Goal: Information Seeking & Learning: Learn about a topic

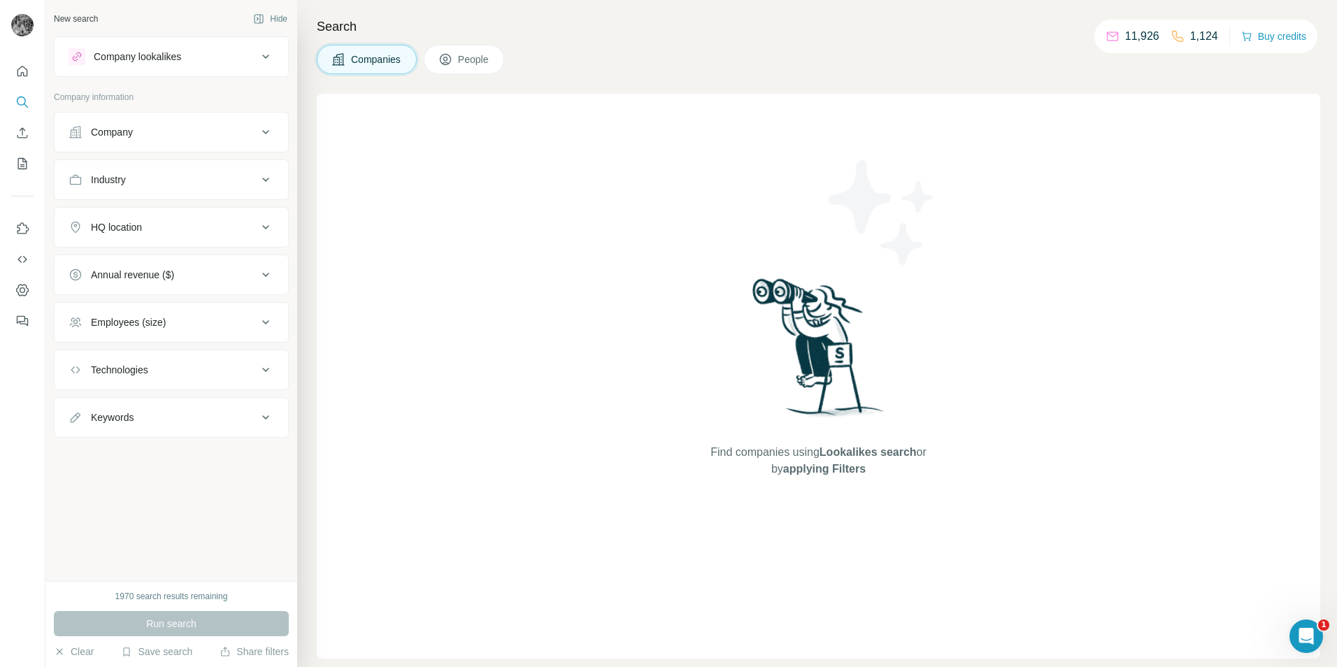
click at [122, 143] on button "Company" at bounding box center [171, 132] width 233 height 34
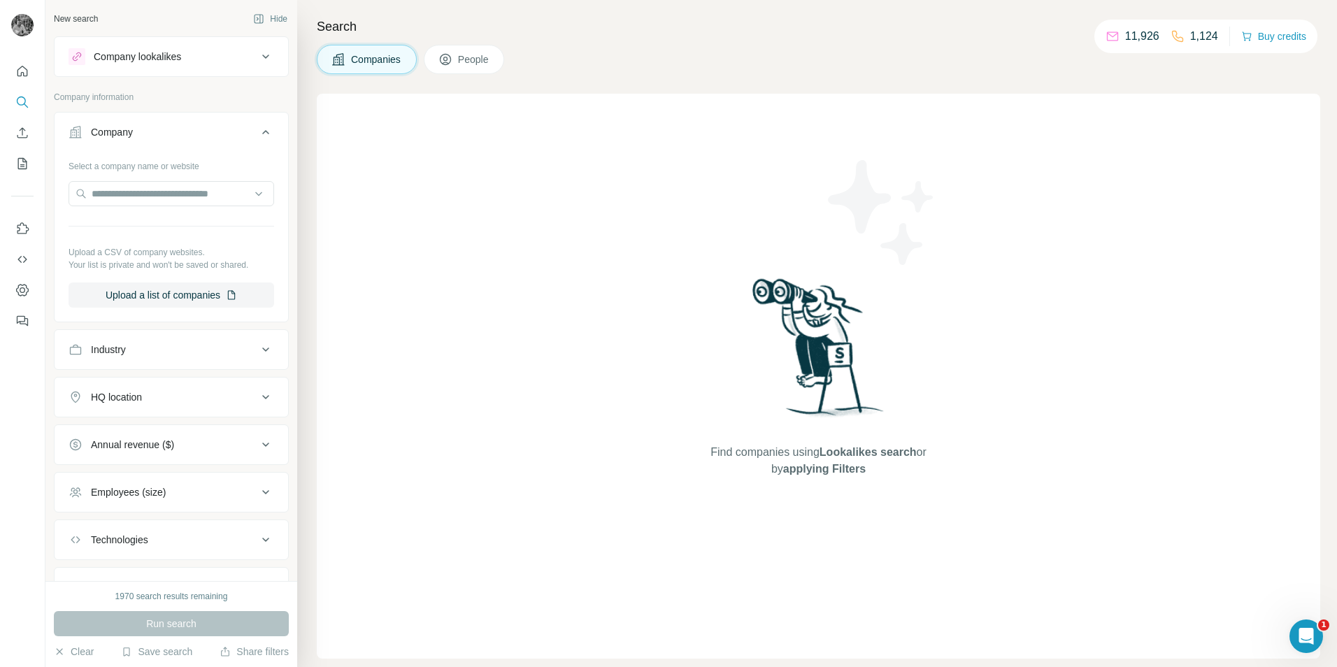
click at [122, 142] on button "Company" at bounding box center [171, 134] width 233 height 39
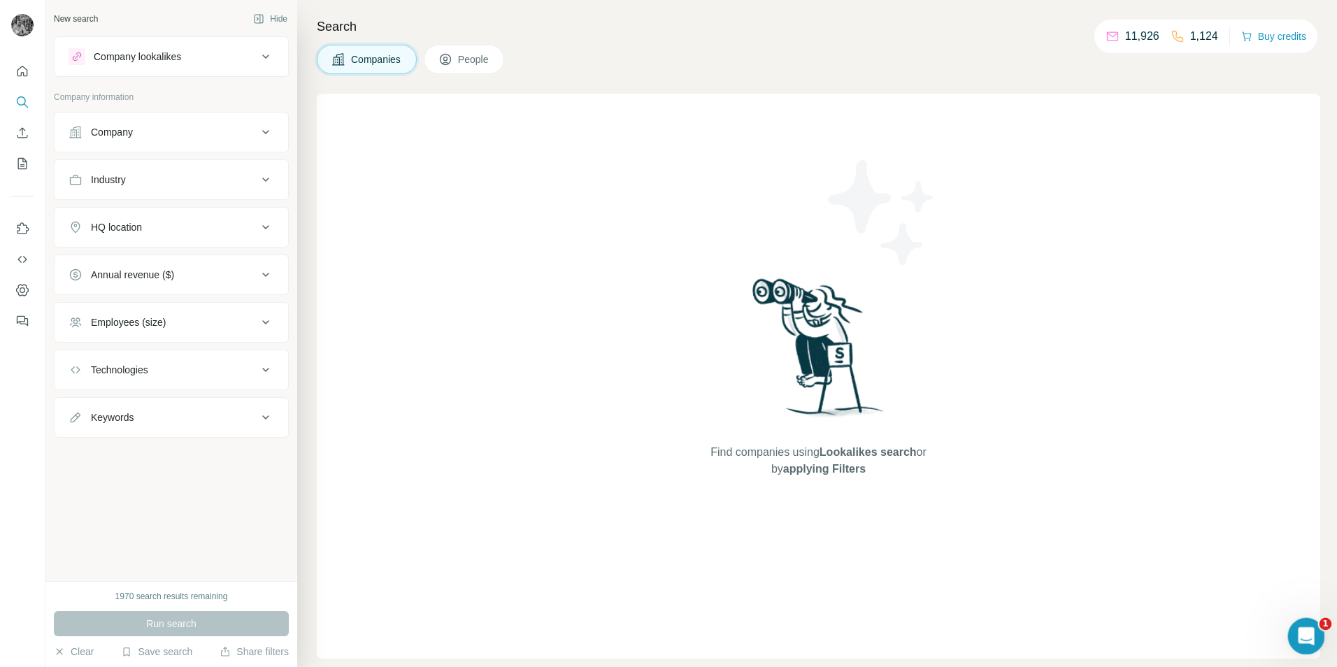
click at [1310, 642] on div "Open Intercom Messenger" at bounding box center [1304, 634] width 46 height 46
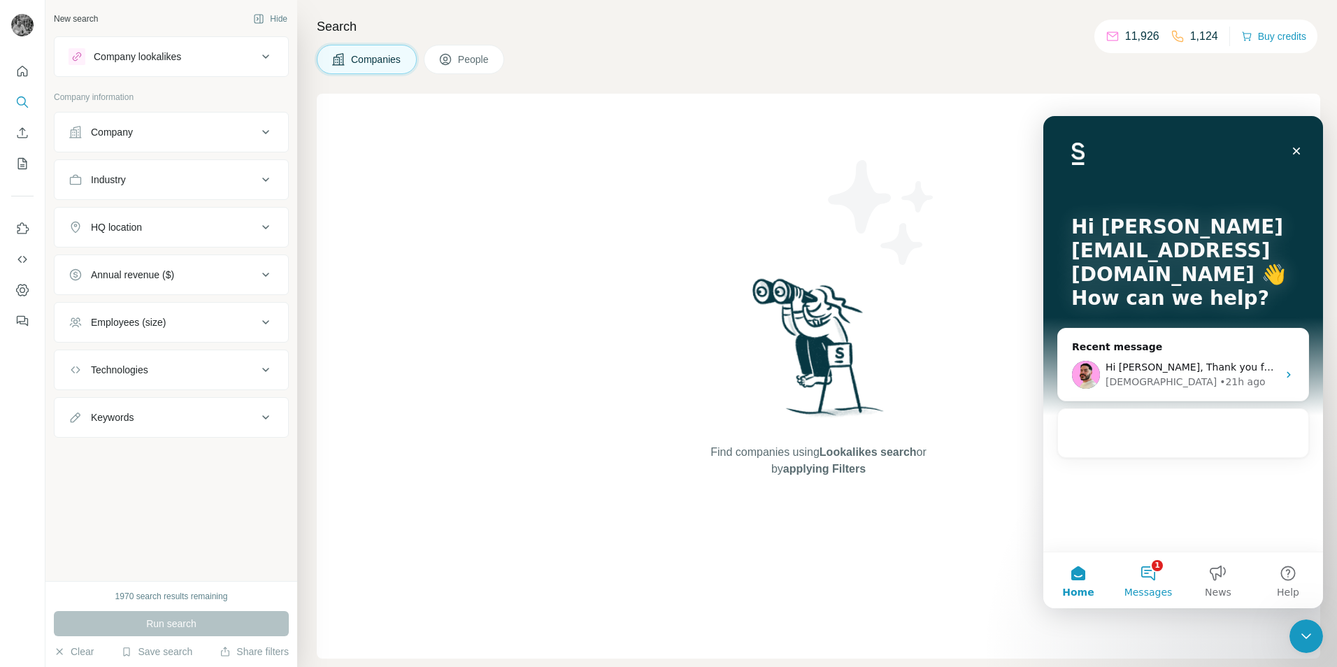
click at [1158, 591] on span "Messages" at bounding box center [1148, 592] width 48 height 10
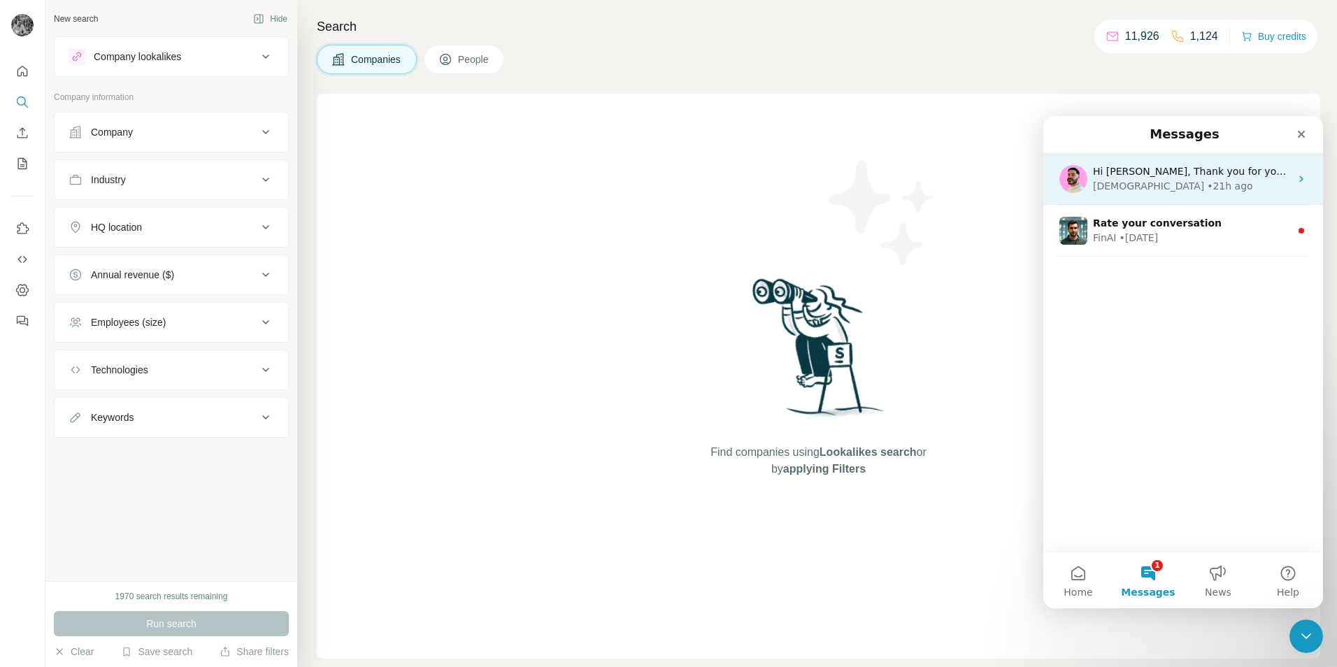
click at [1207, 187] on div "• 21h ago" at bounding box center [1229, 186] width 45 height 15
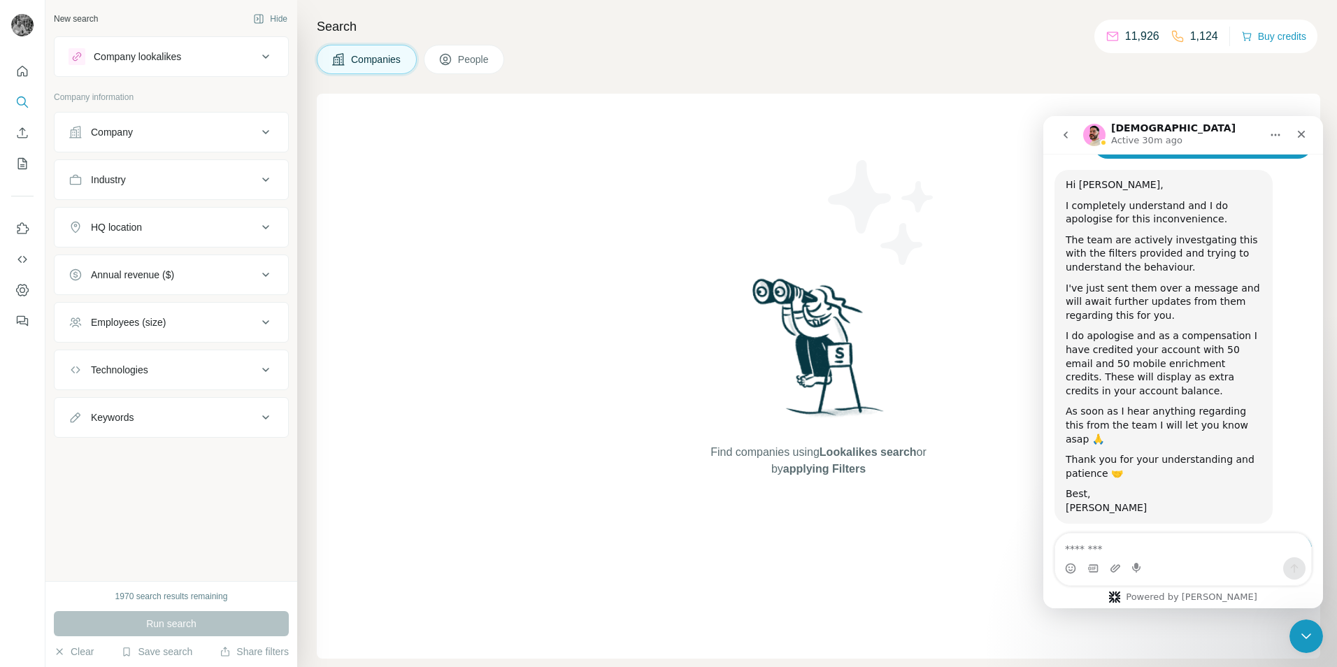
scroll to position [4406, 0]
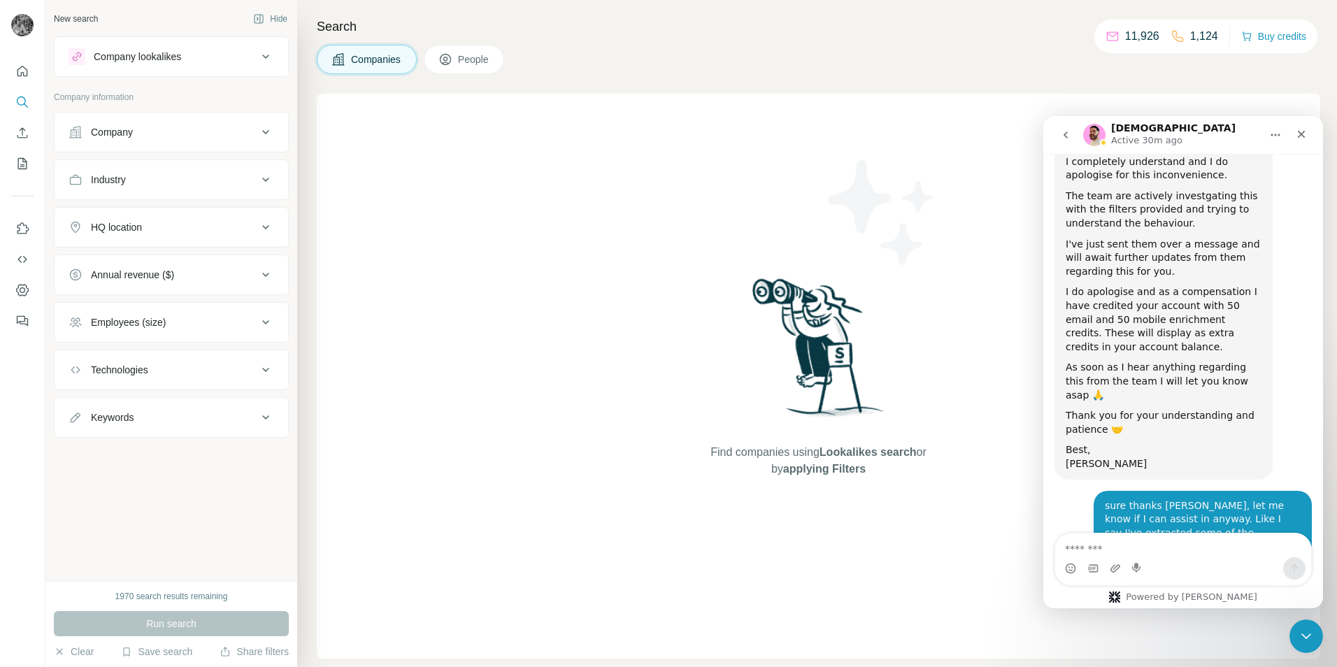
click at [154, 419] on div "Keywords" at bounding box center [163, 417] width 189 height 14
click at [145, 451] on input "text" at bounding box center [158, 452] width 178 height 25
type input "***"
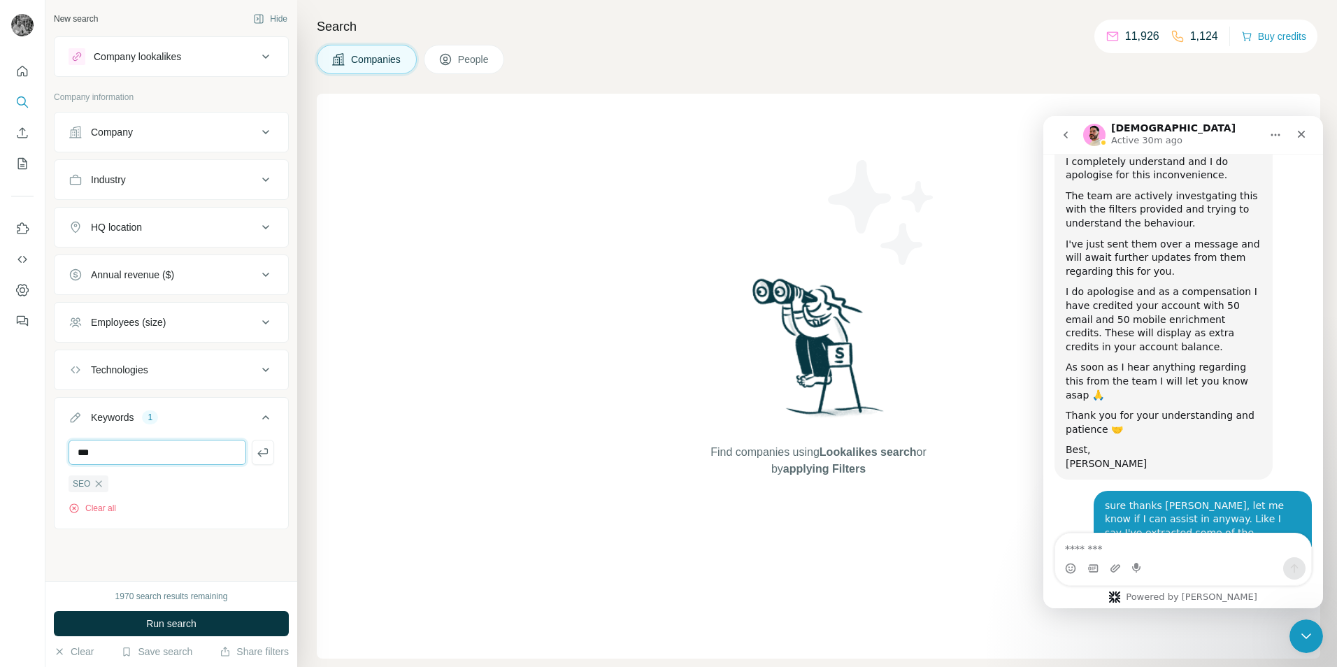
type input "***"
type input "**********"
type input "*******"
click at [141, 445] on input "*******" at bounding box center [158, 452] width 178 height 25
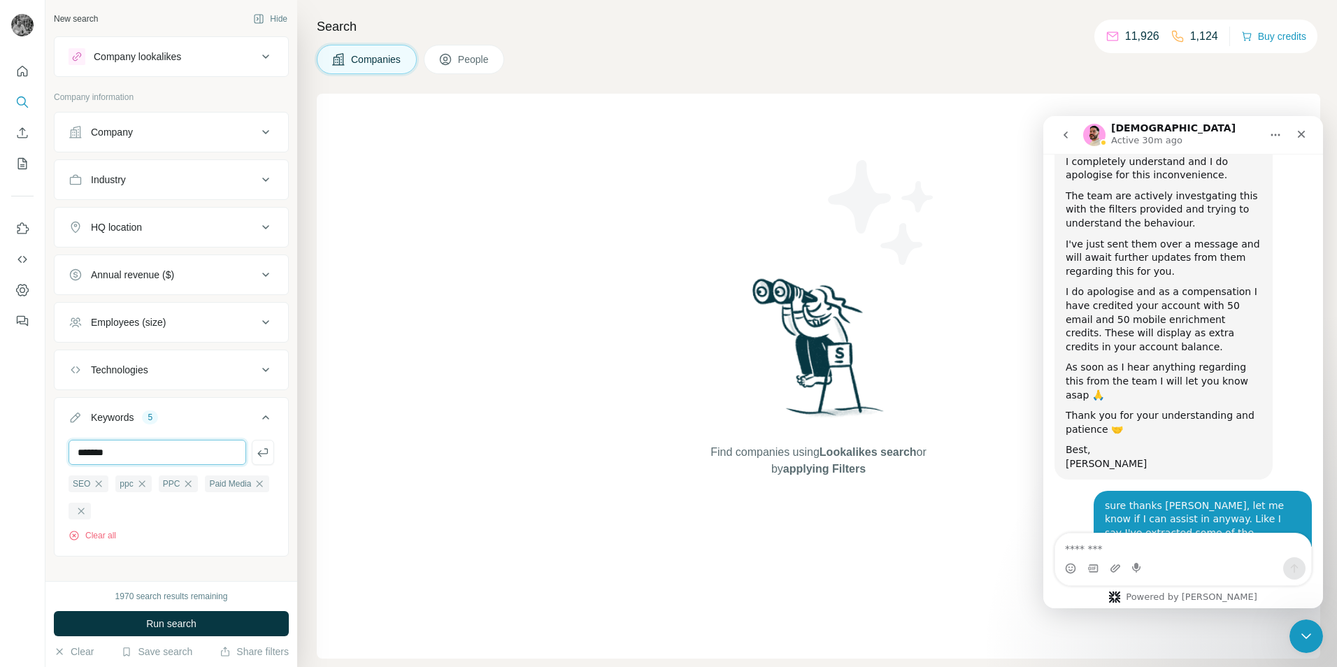
type input "**********"
click at [257, 451] on icon "button" at bounding box center [262, 452] width 10 height 8
click at [175, 463] on input "text" at bounding box center [158, 452] width 178 height 25
click at [188, 448] on input "**********" at bounding box center [158, 452] width 178 height 25
type input "**********"
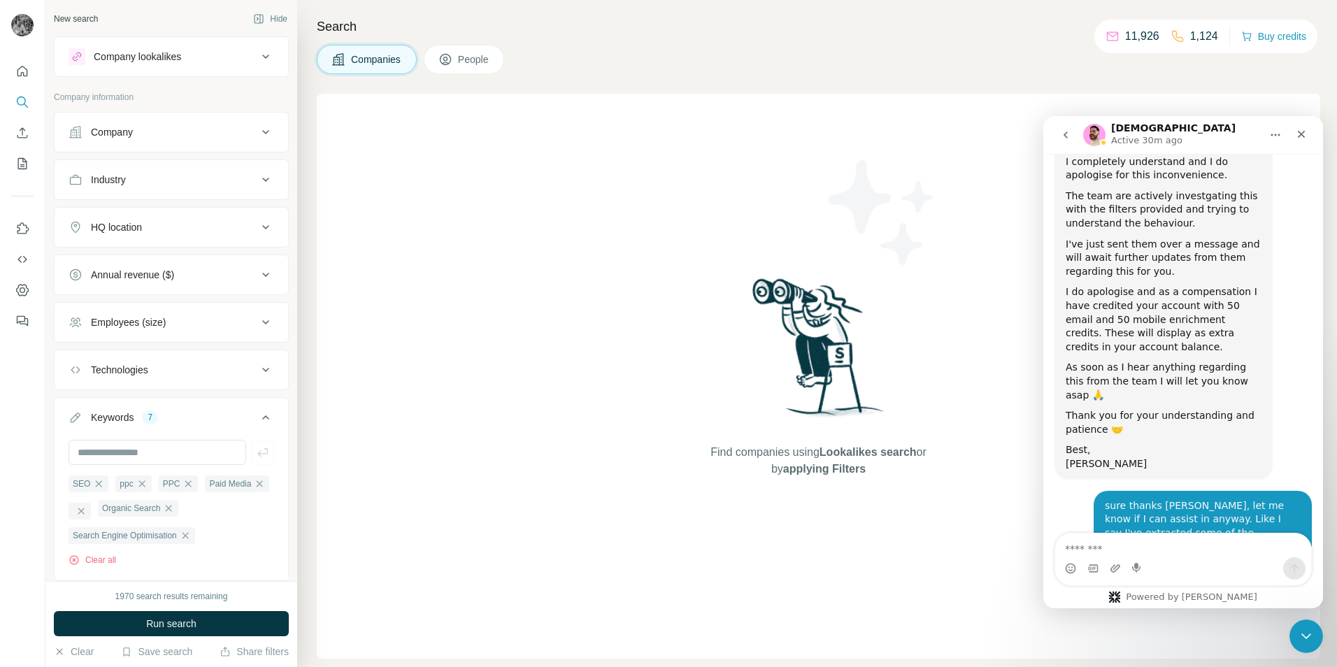
click at [247, 308] on button "Employees (size)" at bounding box center [171, 322] width 233 height 34
click at [247, 308] on button "Employees (size)" at bounding box center [171, 324] width 233 height 39
click at [239, 278] on div "Annual revenue ($)" at bounding box center [163, 275] width 189 height 14
click at [179, 273] on div "Annual revenue ($)" at bounding box center [163, 275] width 189 height 14
click at [154, 231] on div "HQ location" at bounding box center [163, 227] width 189 height 14
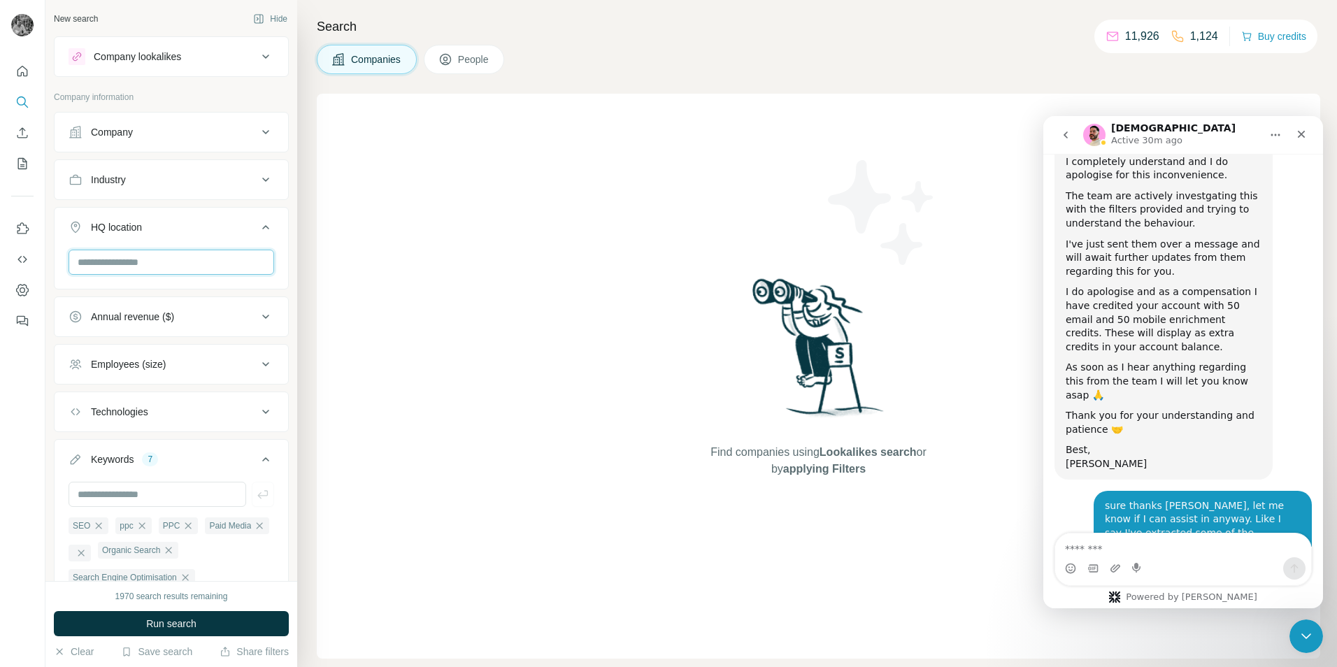
click at [145, 259] on input "text" at bounding box center [172, 262] width 206 height 25
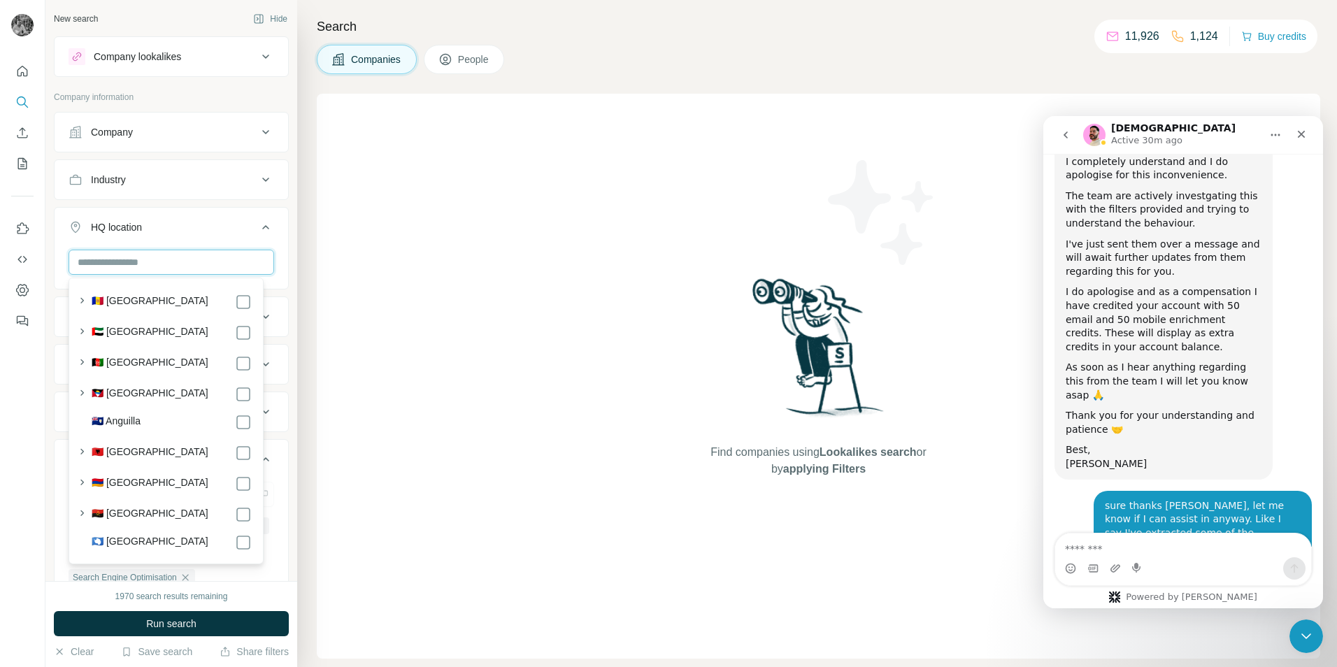
type input "*"
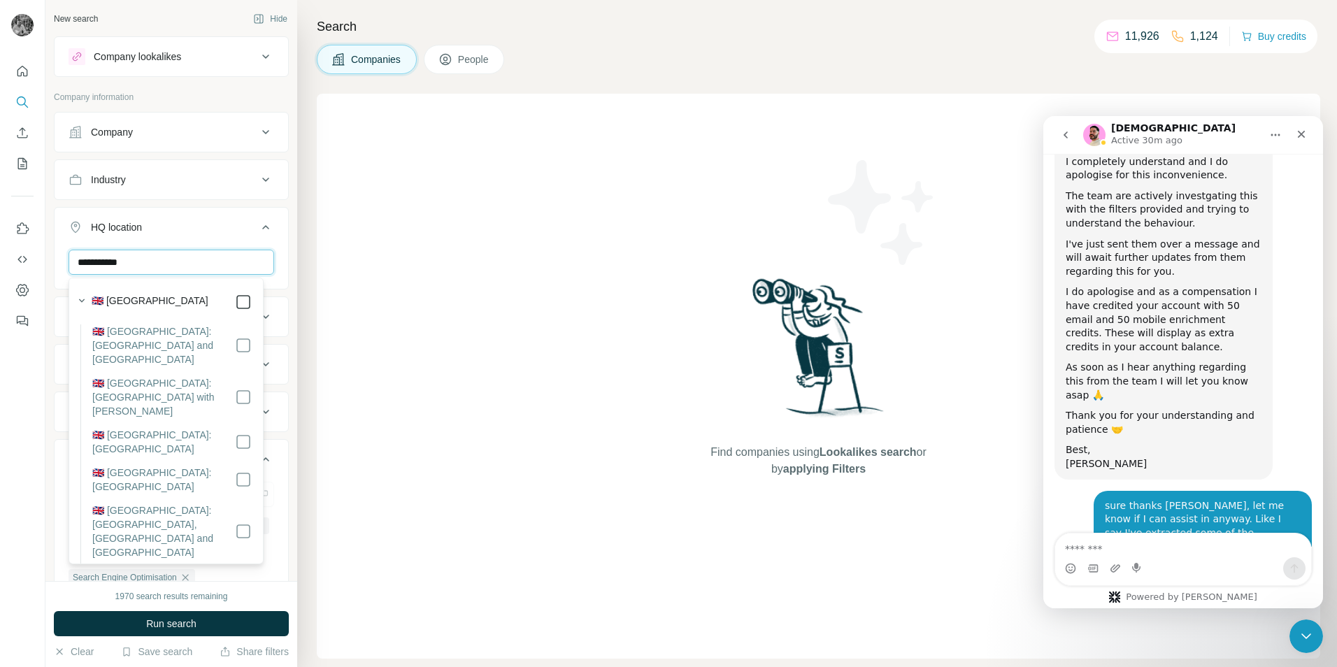
type input "**********"
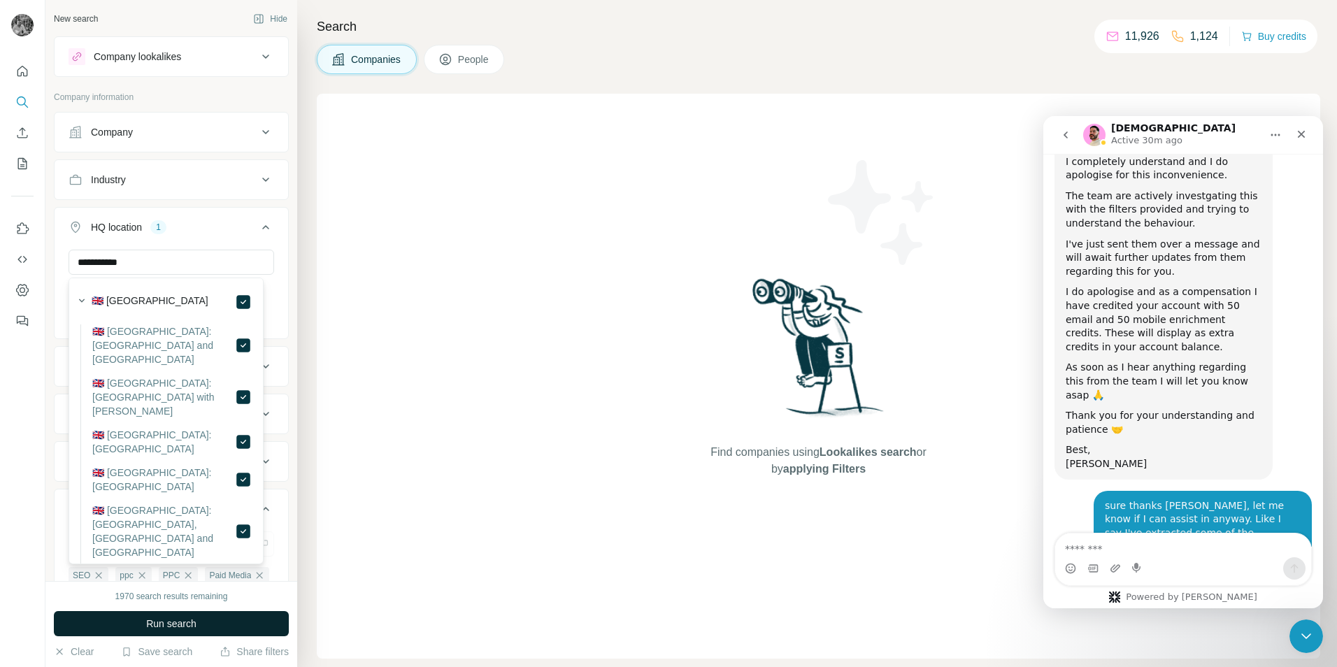
click at [220, 629] on button "Run search" at bounding box center [171, 623] width 235 height 25
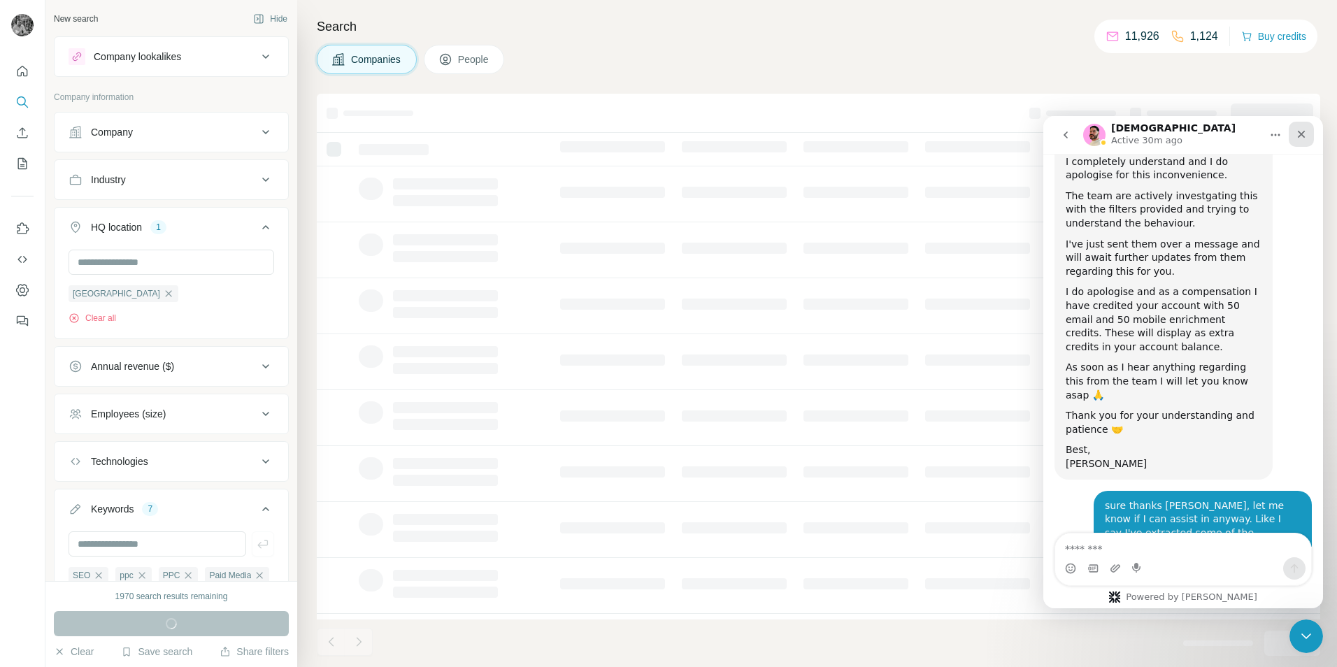
click at [1298, 139] on icon "Close" at bounding box center [1300, 134] width 11 height 11
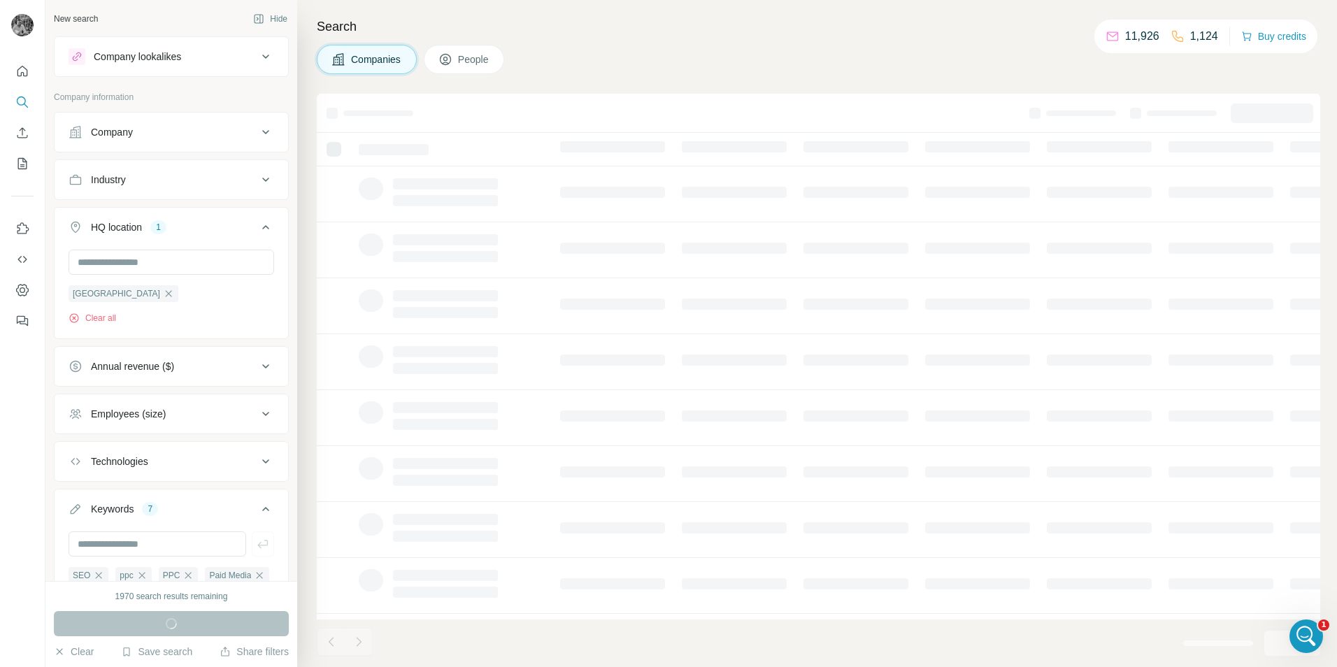
scroll to position [4406, 0]
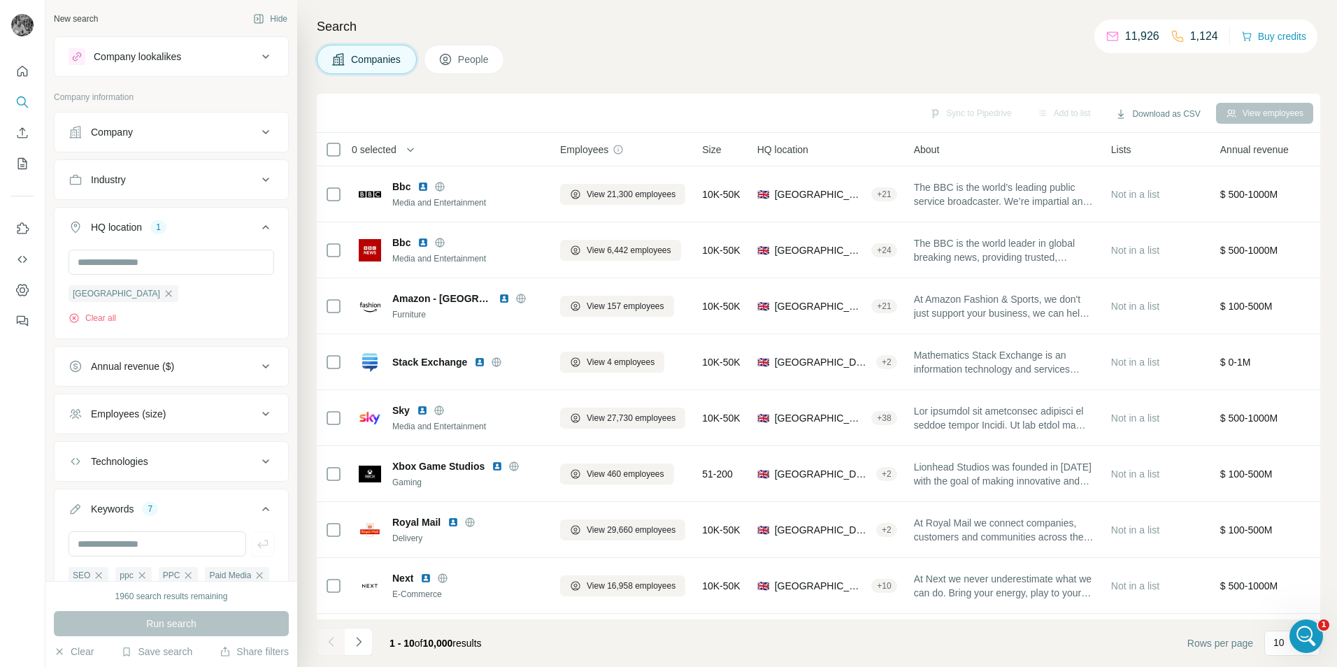
click at [220, 419] on div "Employees (size)" at bounding box center [163, 414] width 189 height 14
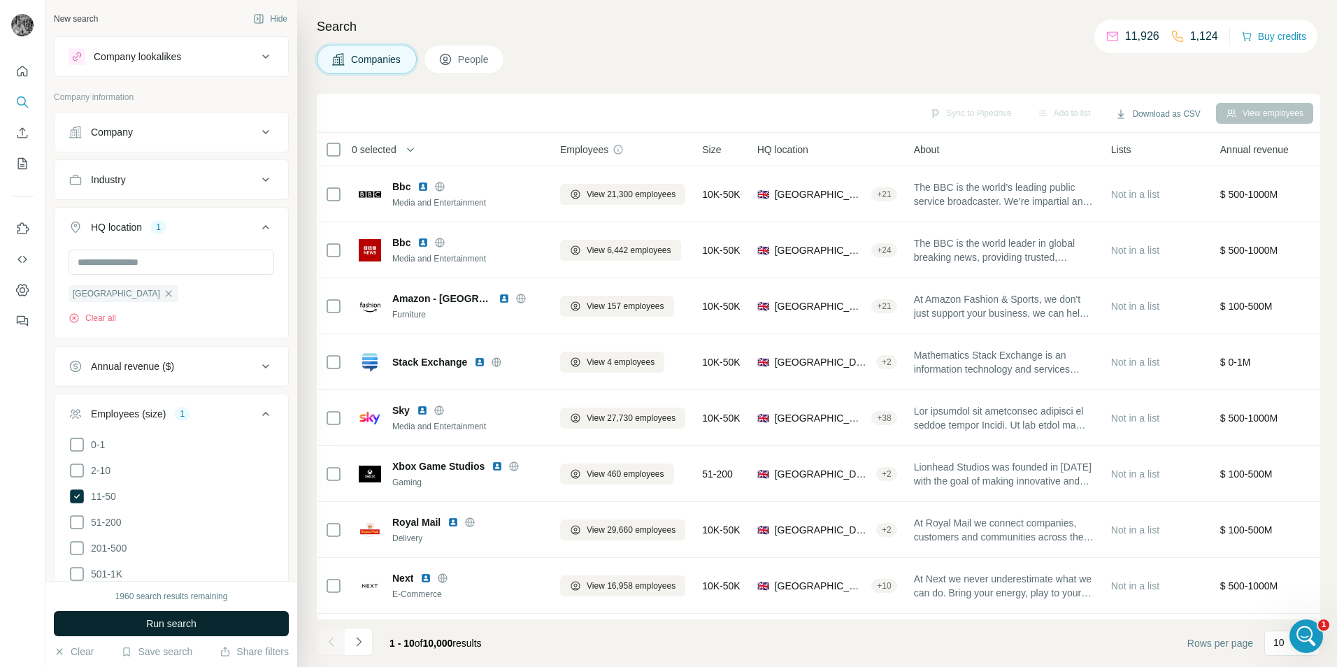
click at [155, 630] on span "Run search" at bounding box center [171, 624] width 50 height 14
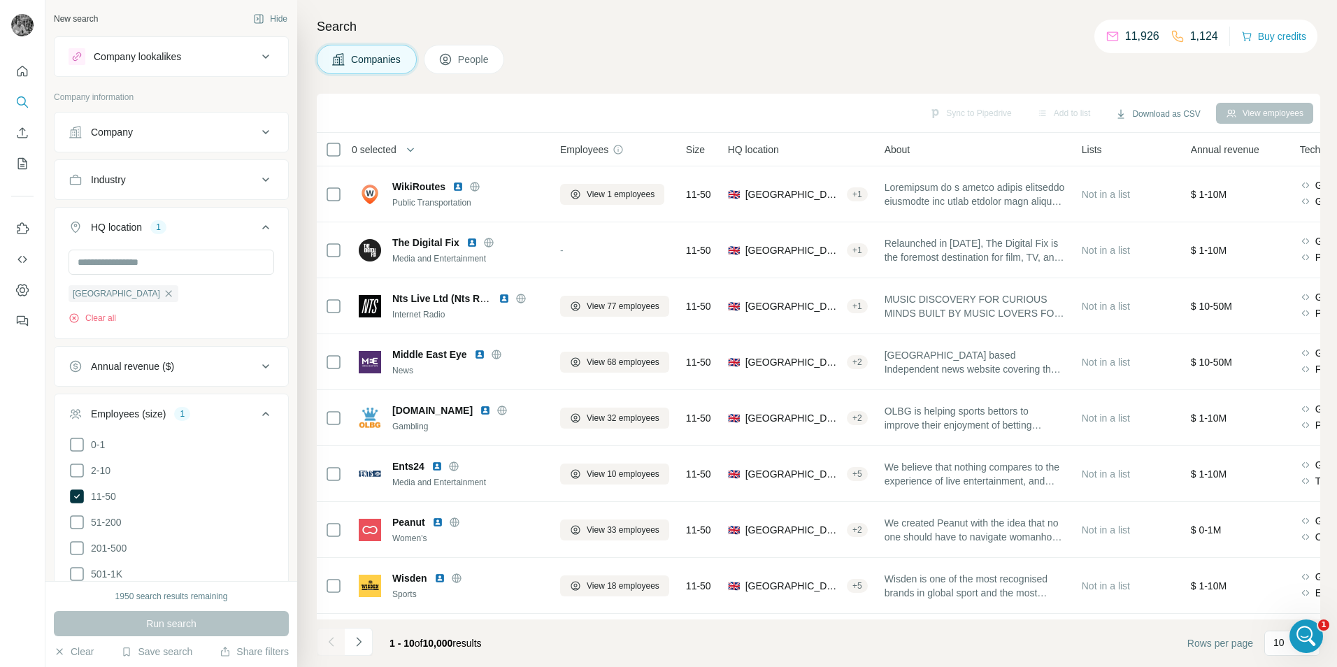
click at [257, 412] on icon at bounding box center [265, 413] width 17 height 17
click at [257, 175] on icon at bounding box center [265, 179] width 17 height 17
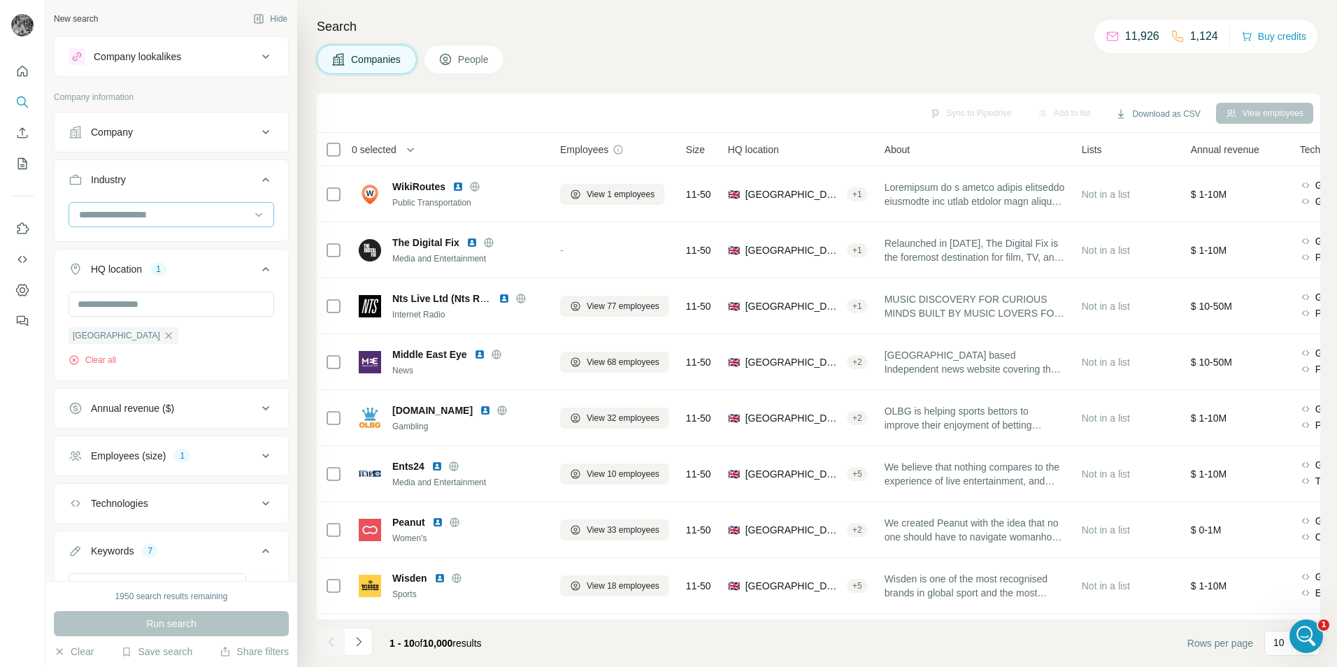
click at [141, 207] on input at bounding box center [164, 214] width 173 height 15
click at [129, 280] on p "Advertising" at bounding box center [104, 282] width 48 height 14
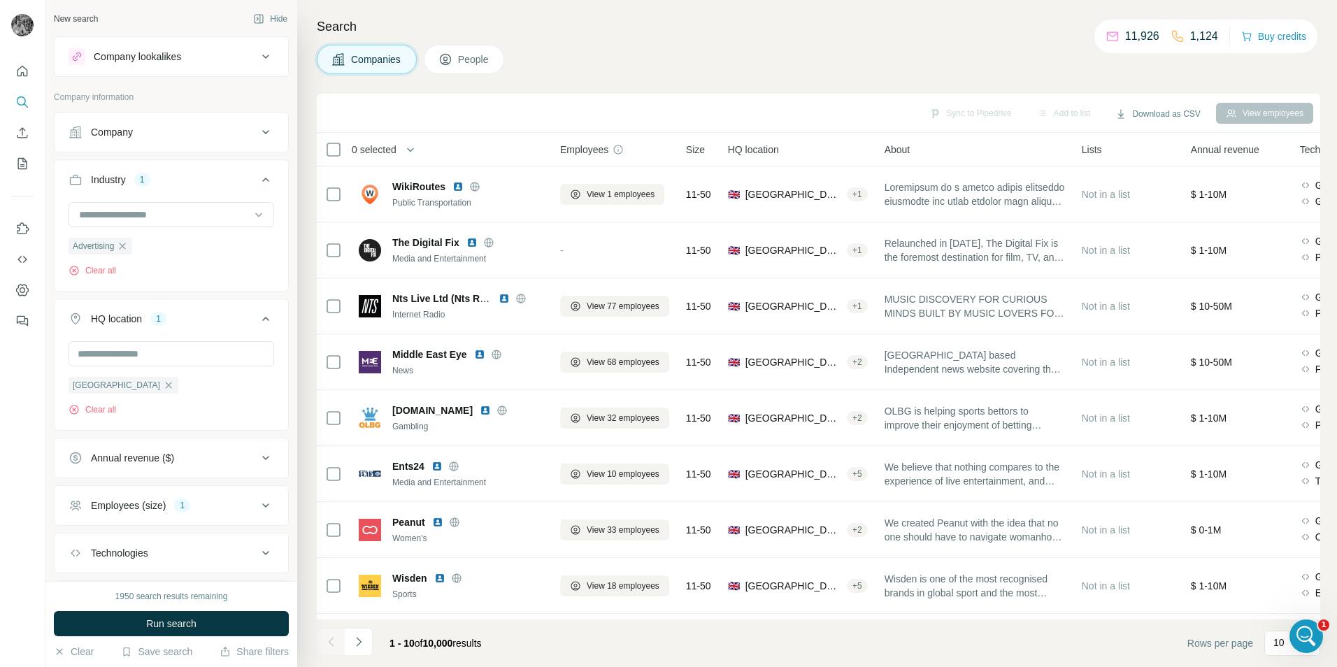
click at [172, 624] on span "Run search" at bounding box center [171, 624] width 50 height 14
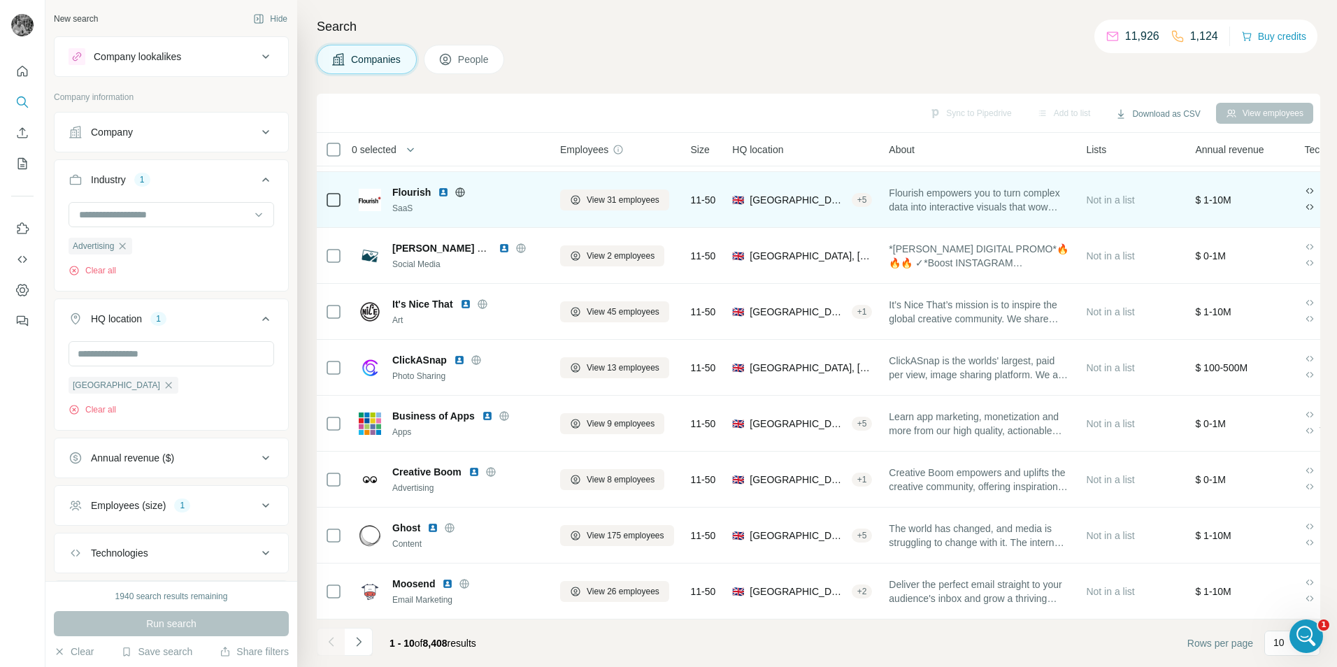
scroll to position [113, 0]
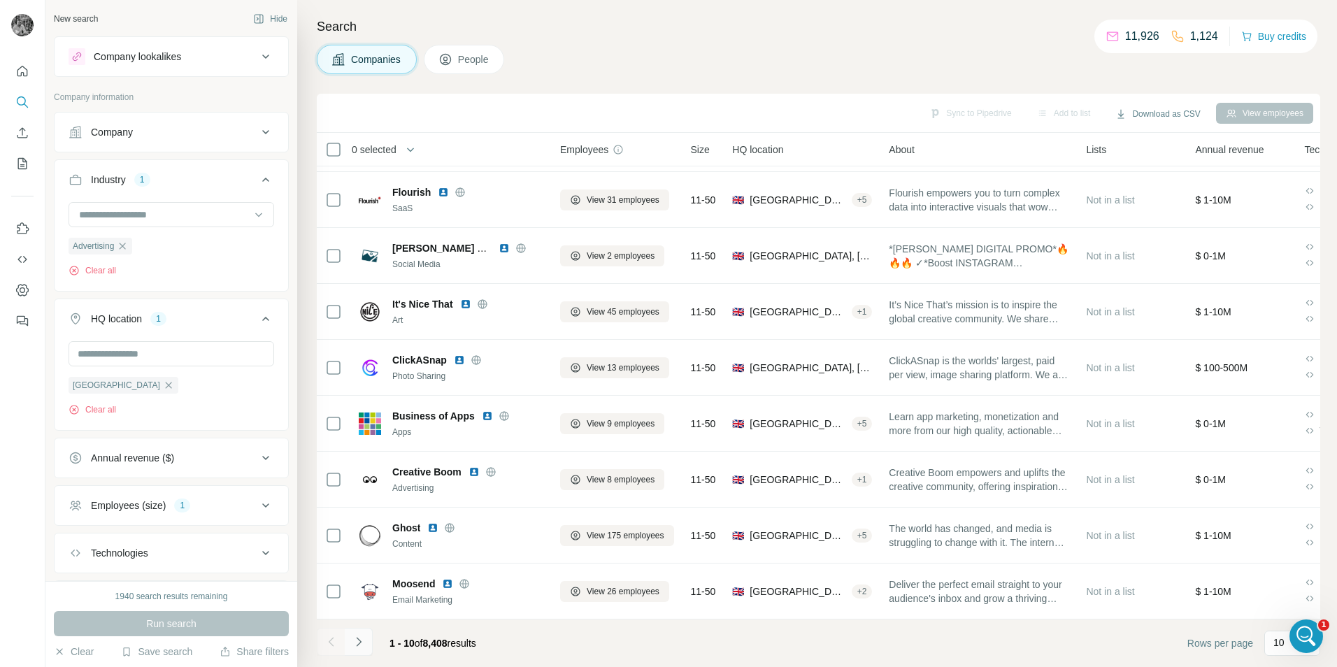
click at [361, 640] on icon "Navigate to next page" at bounding box center [359, 642] width 14 height 14
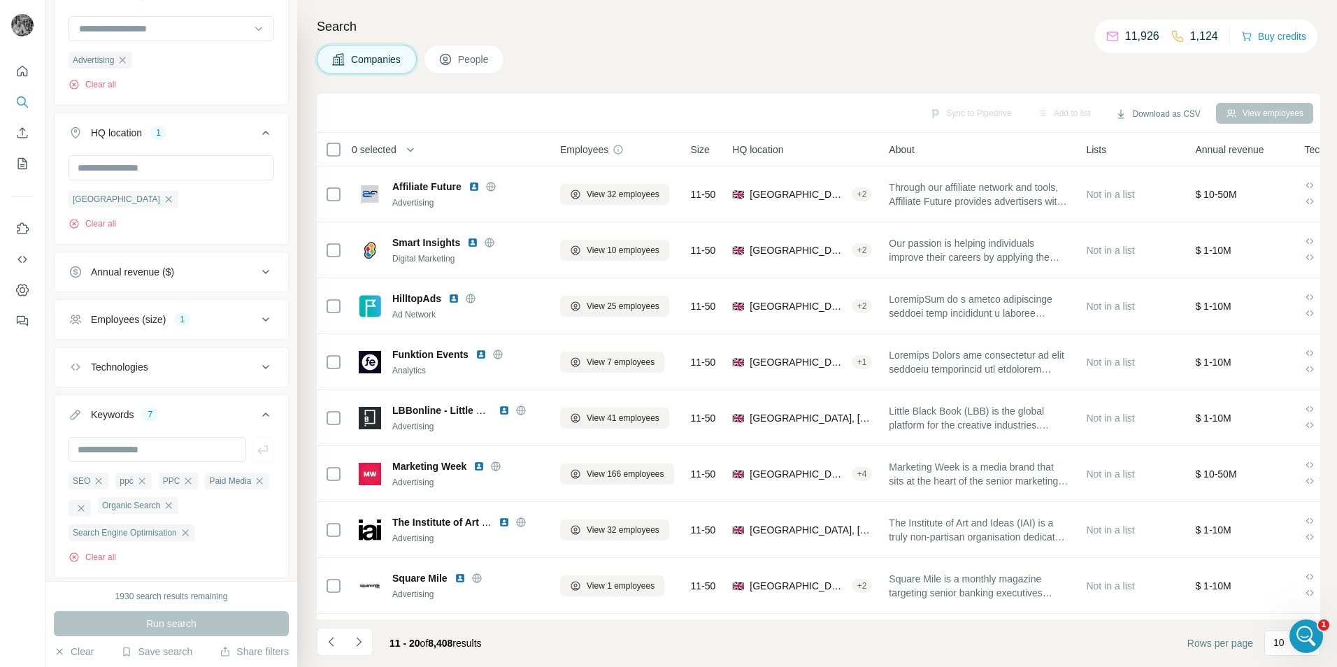
scroll to position [226, 0]
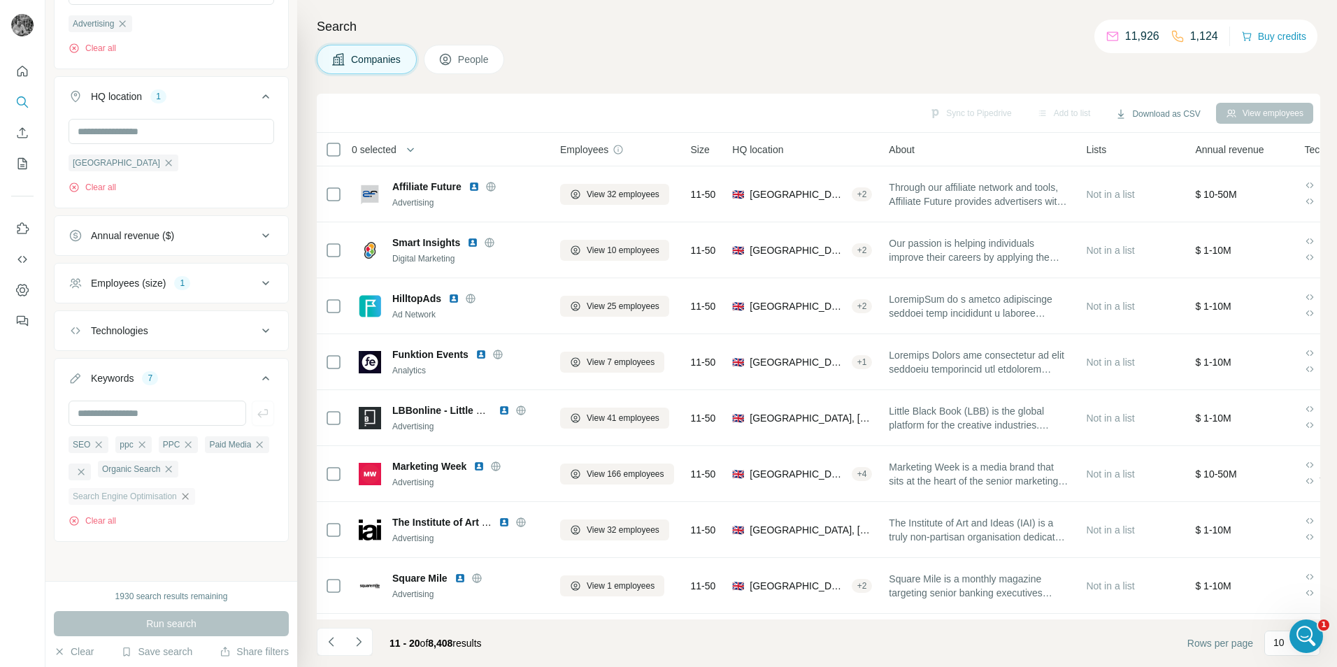
click at [188, 497] on icon "button" at bounding box center [185, 496] width 6 height 6
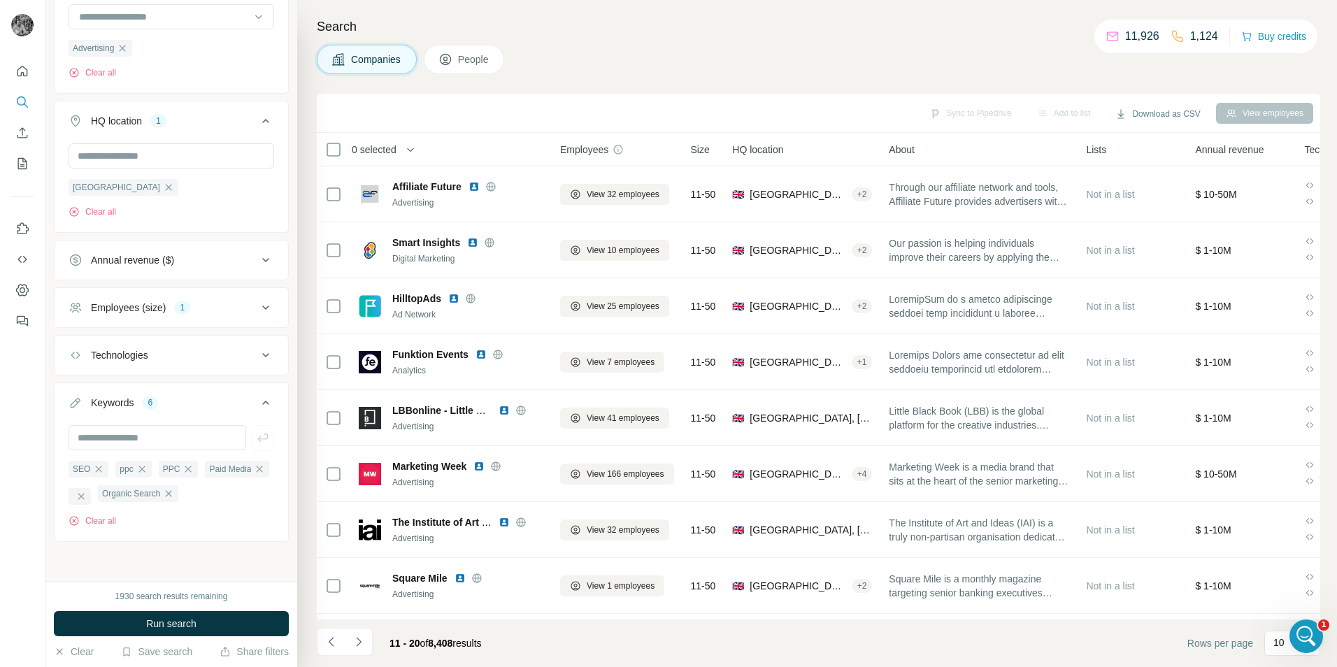
scroll to position [201, 0]
click at [174, 494] on icon "button" at bounding box center [168, 493] width 11 height 11
click at [87, 499] on icon "button" at bounding box center [80, 496] width 11 height 11
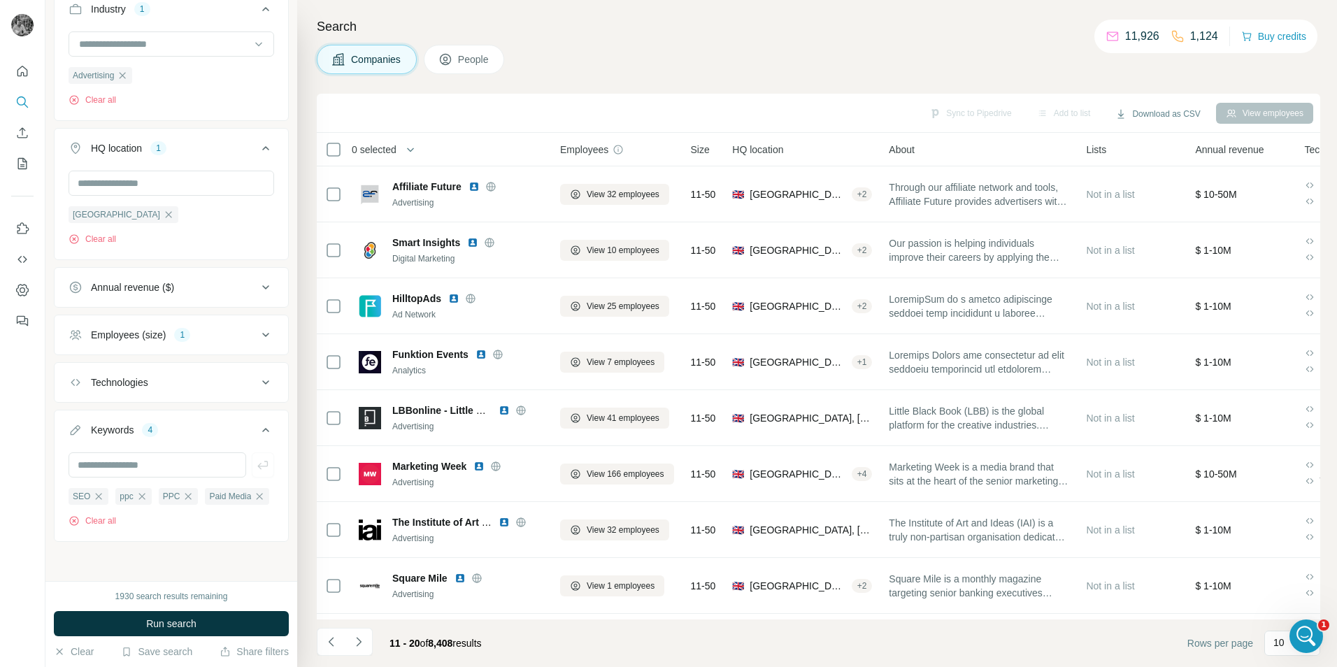
scroll to position [198, 0]
click at [257, 496] on icon "button" at bounding box center [260, 496] width 6 height 6
click at [141, 498] on icon "button" at bounding box center [141, 496] width 6 height 6
click at [166, 626] on span "Run search" at bounding box center [171, 624] width 50 height 14
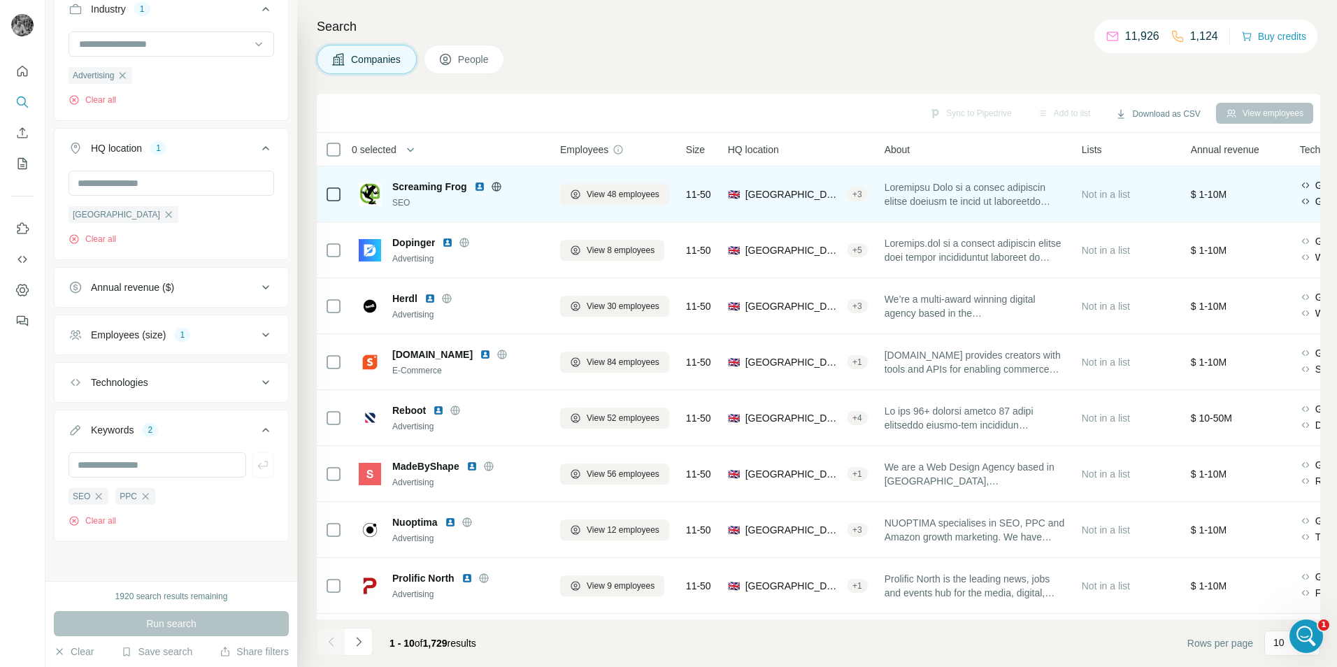
click at [479, 191] on img at bounding box center [479, 186] width 11 height 11
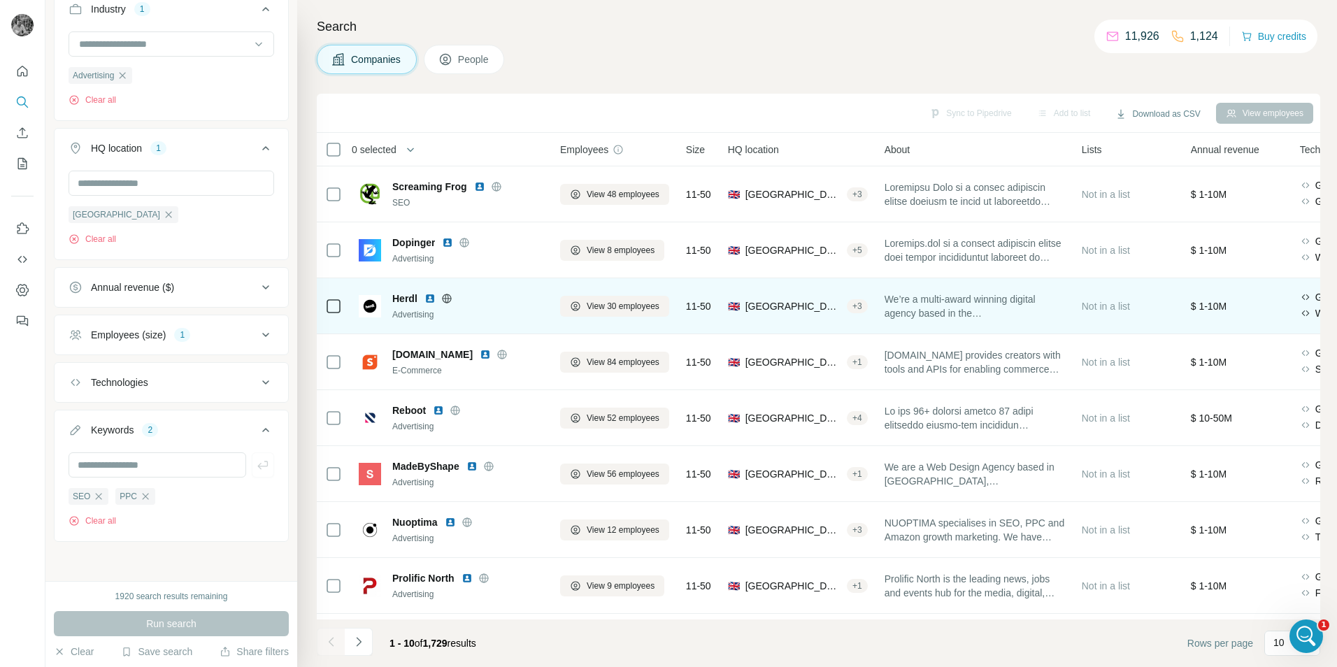
click at [431, 301] on img at bounding box center [429, 298] width 11 height 11
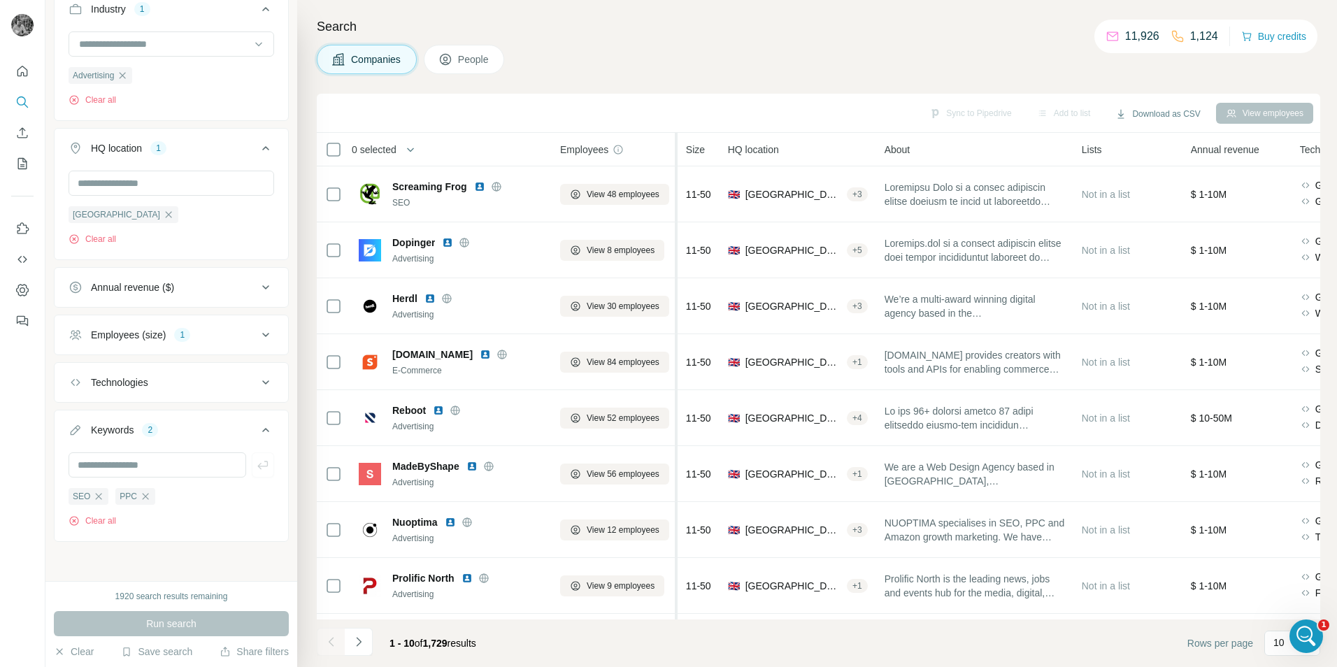
drag, startPoint x: 704, startPoint y: 261, endPoint x: 676, endPoint y: 262, distance: 28.0
click at [704, 261] on div "11-50" at bounding box center [698, 250] width 25 height 38
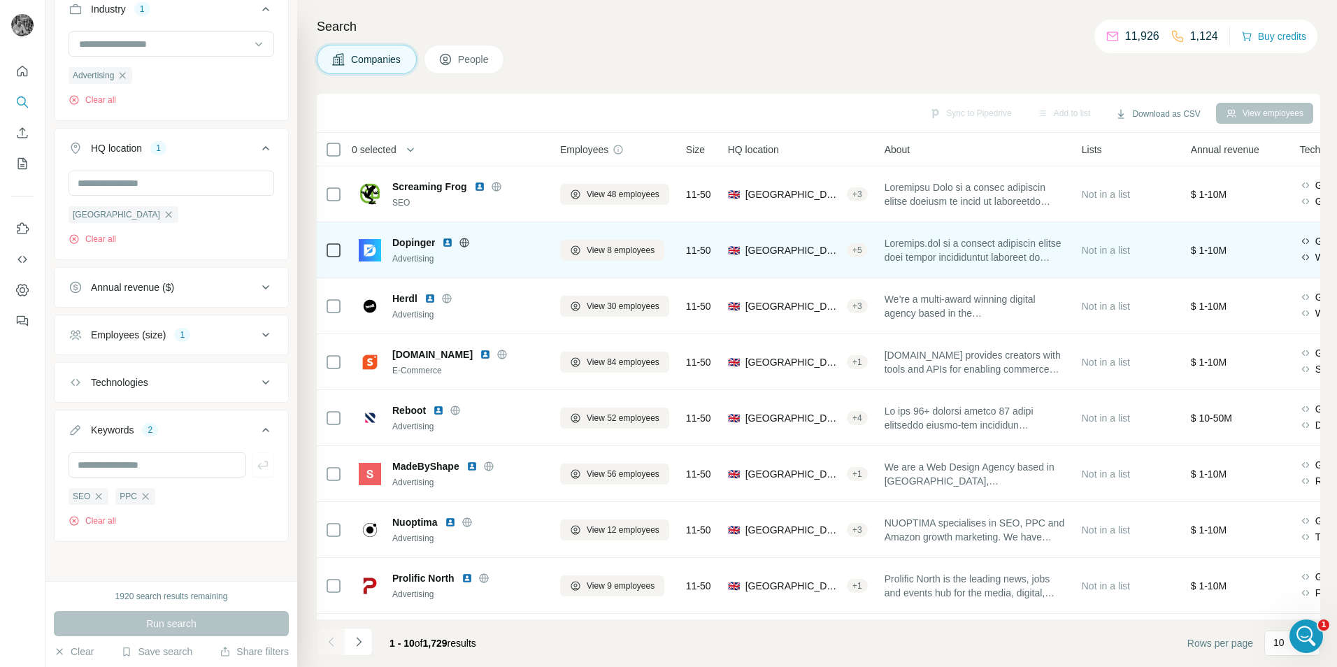
click at [449, 238] on img at bounding box center [447, 242] width 11 height 11
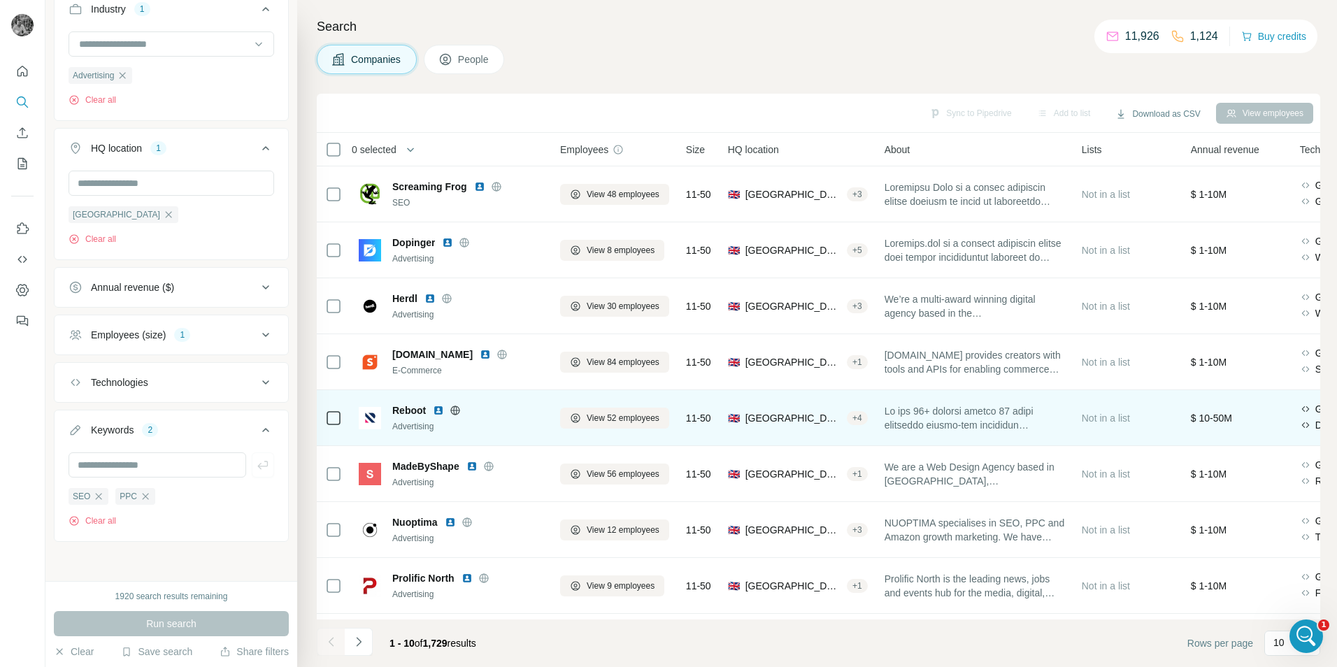
click at [439, 410] on img at bounding box center [438, 410] width 11 height 11
